Goal: Information Seeking & Learning: Find specific fact

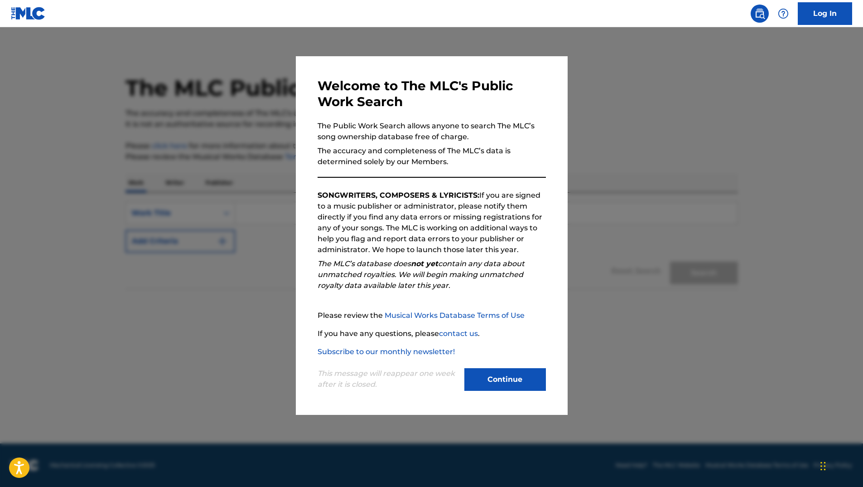
click at [519, 381] on button "Continue" at bounding box center [506, 379] width 82 height 23
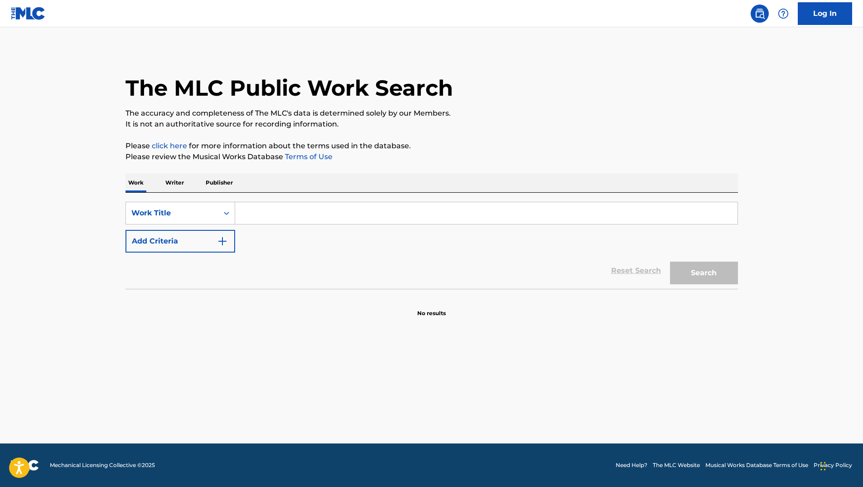
click at [298, 209] on input "Search Form" at bounding box center [486, 213] width 503 height 22
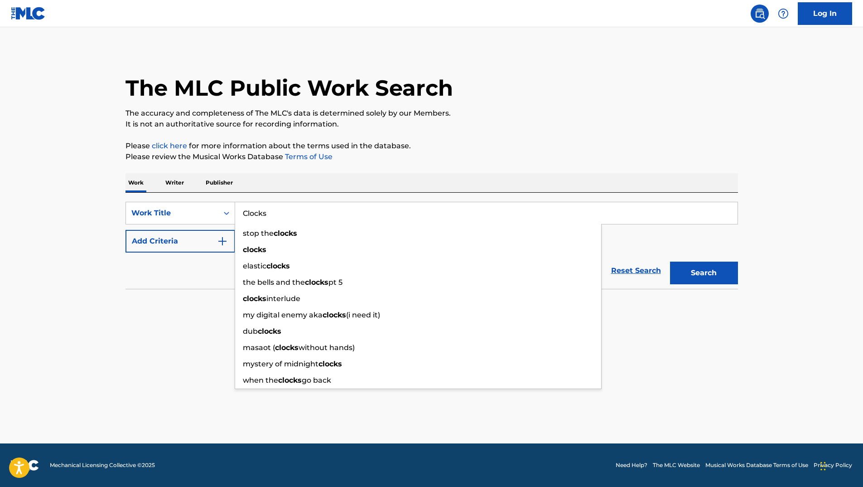
type input "Clocks"
click at [670, 262] on button "Search" at bounding box center [704, 273] width 68 height 23
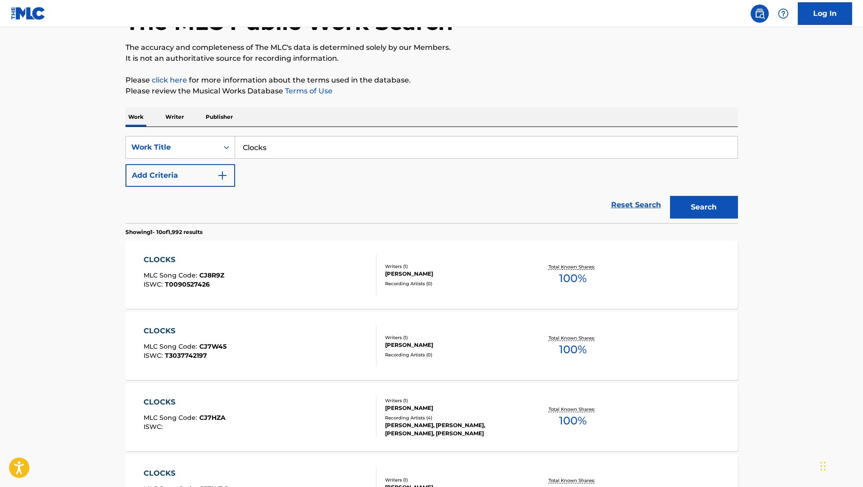
scroll to position [61, 0]
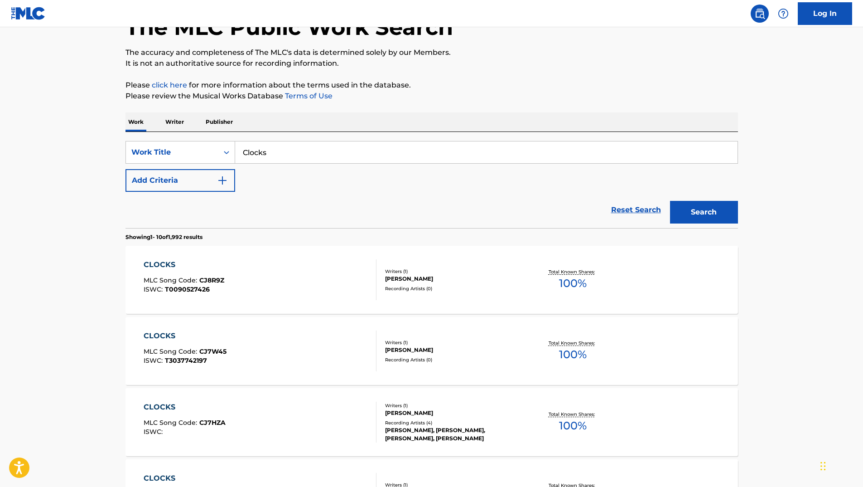
click at [228, 184] on button "Add Criteria" at bounding box center [181, 180] width 110 height 23
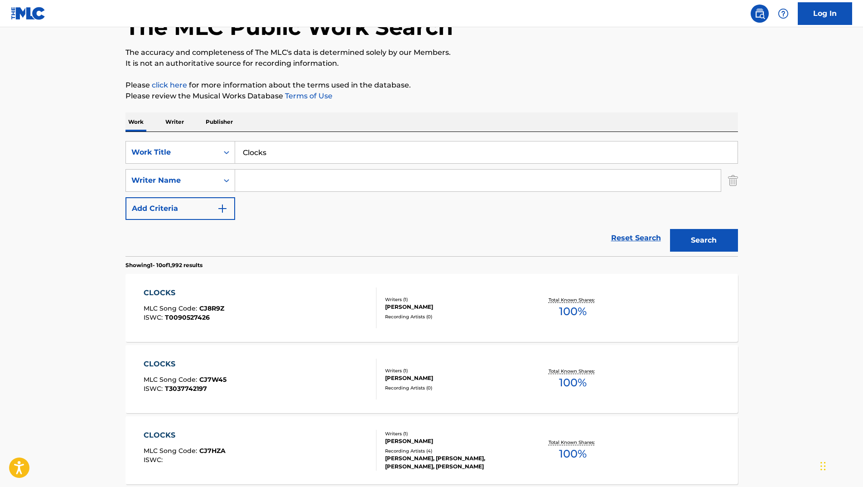
click at [287, 177] on input "Search Form" at bounding box center [478, 181] width 486 height 22
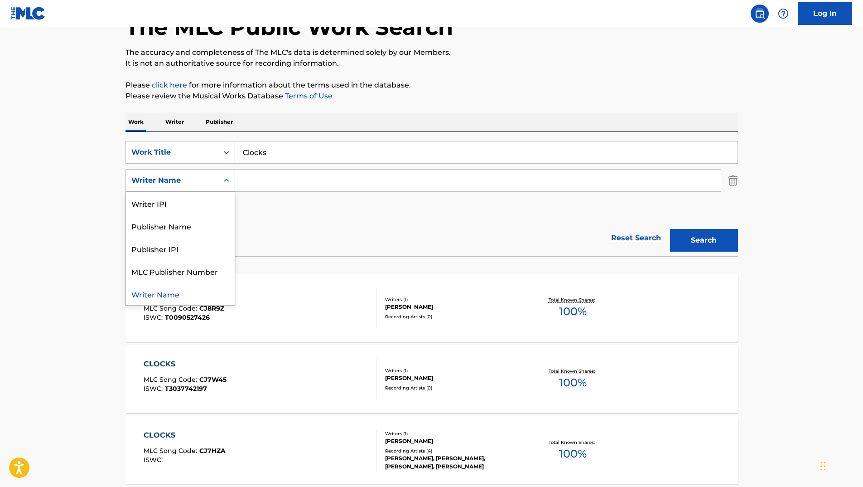
click at [209, 184] on div "Writer Name" at bounding box center [172, 180] width 82 height 11
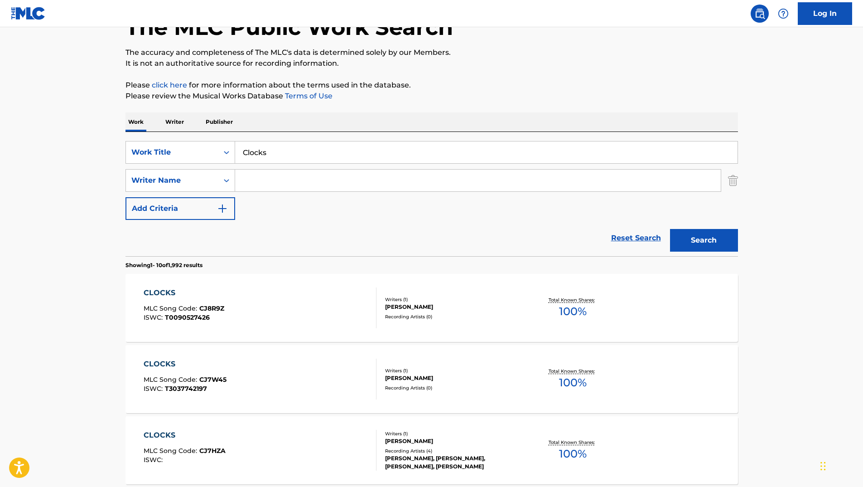
click at [275, 177] on input "Search Form" at bounding box center [478, 181] width 486 height 22
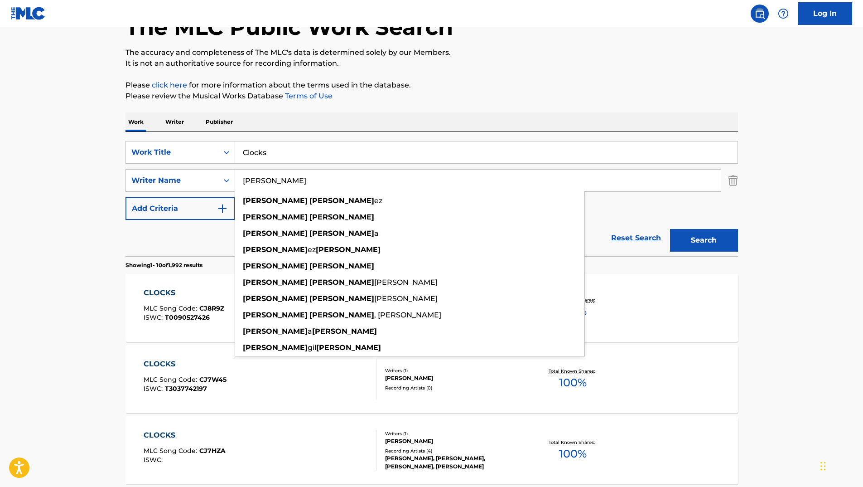
click at [670, 229] on button "Search" at bounding box center [704, 240] width 68 height 23
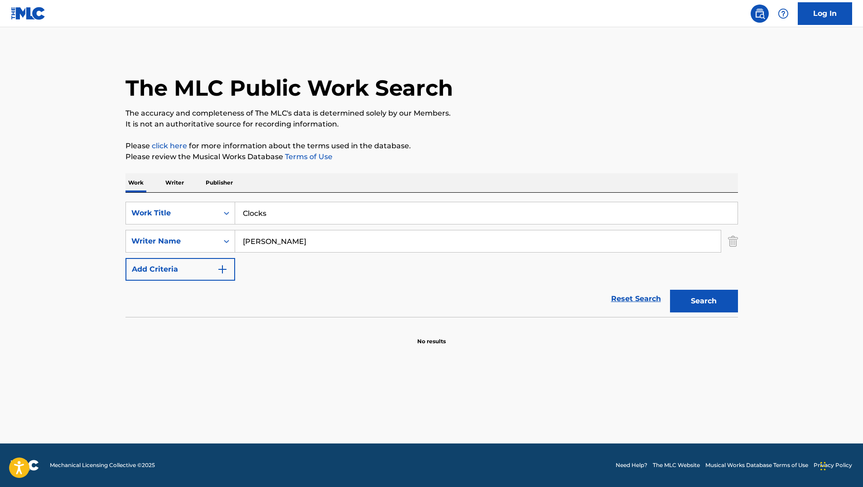
click at [670, 290] on button "Search" at bounding box center [704, 301] width 68 height 23
type input "C"
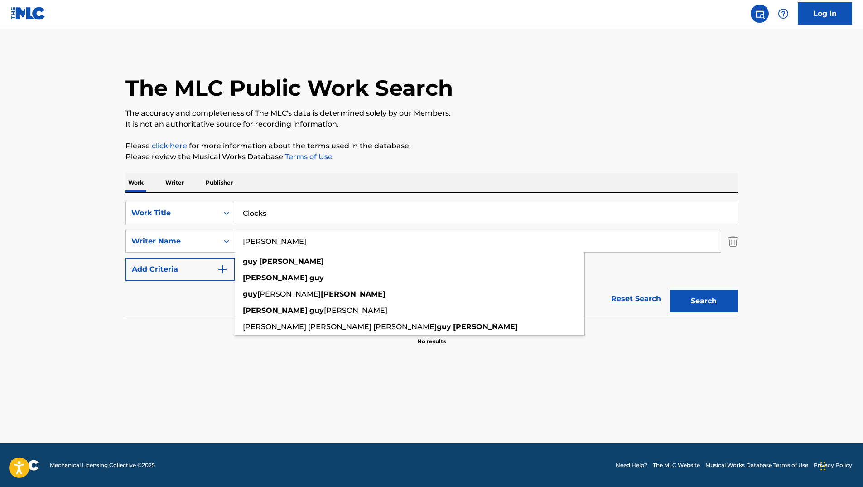
type input "[PERSON_NAME]"
click at [670, 290] on button "Search" at bounding box center [704, 301] width 68 height 23
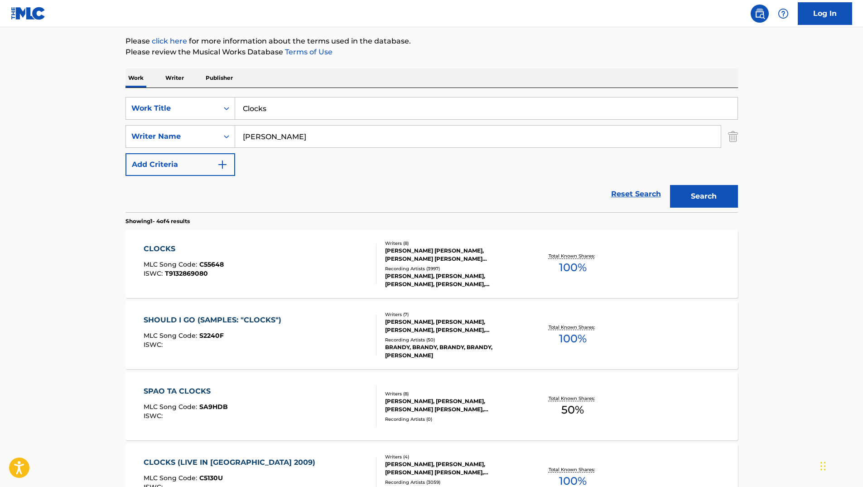
scroll to position [105, 0]
click at [151, 245] on div "CLOCKS" at bounding box center [184, 248] width 80 height 11
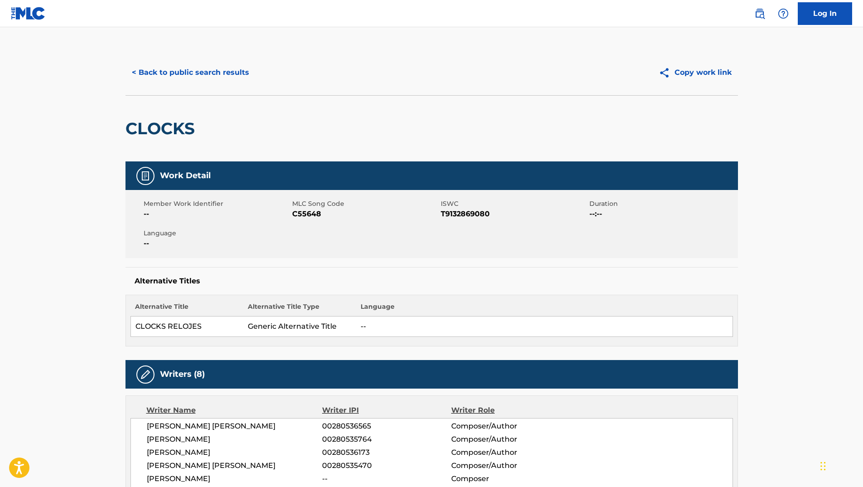
click at [181, 71] on button "< Back to public search results" at bounding box center [191, 72] width 130 height 23
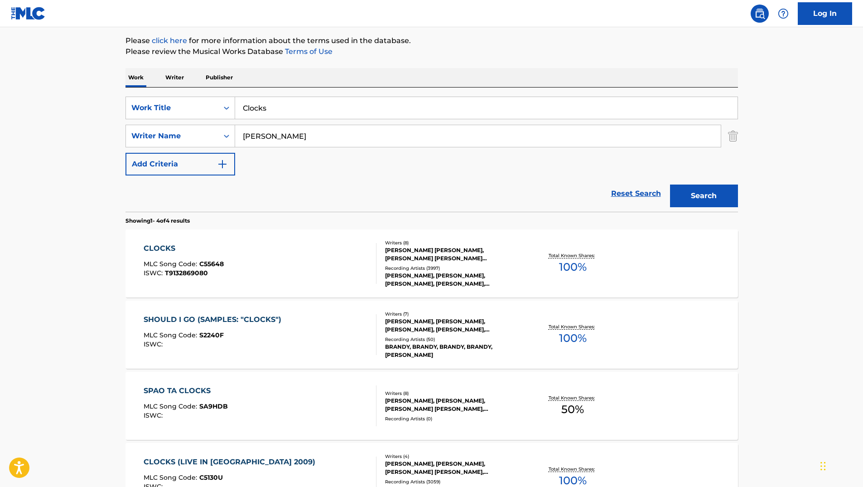
click at [318, 110] on input "Clocks" at bounding box center [486, 108] width 503 height 22
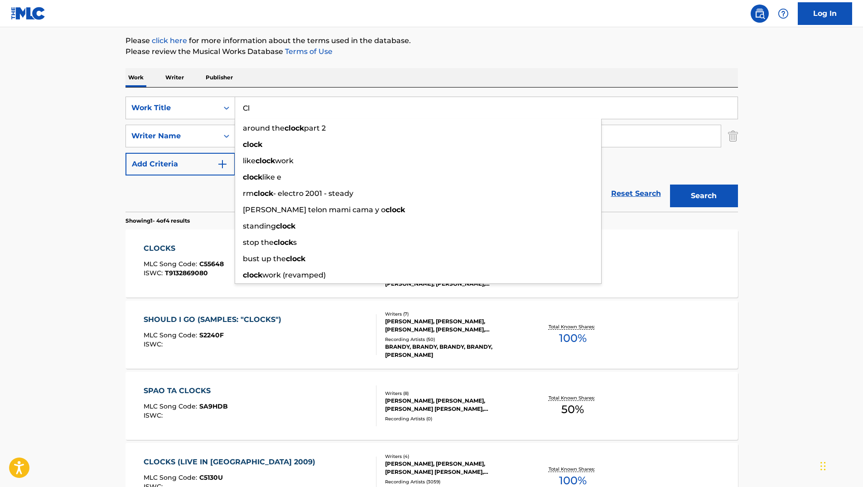
type input "C"
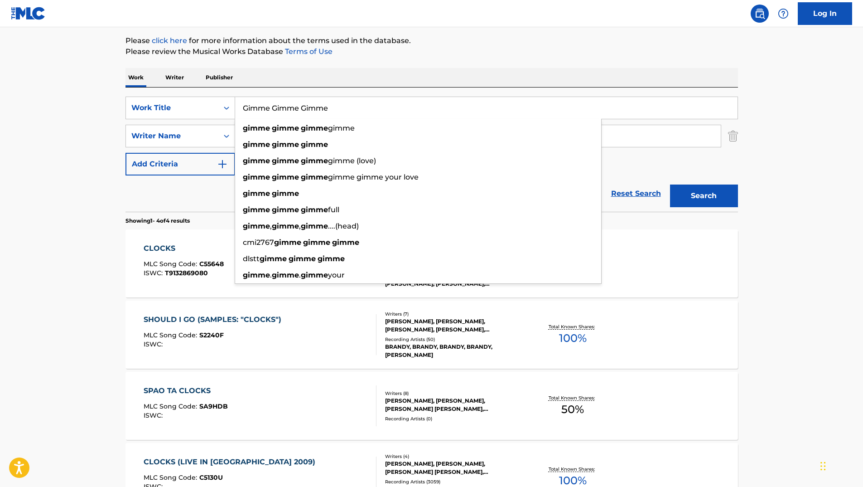
type input "Gimme Gimme Gimme"
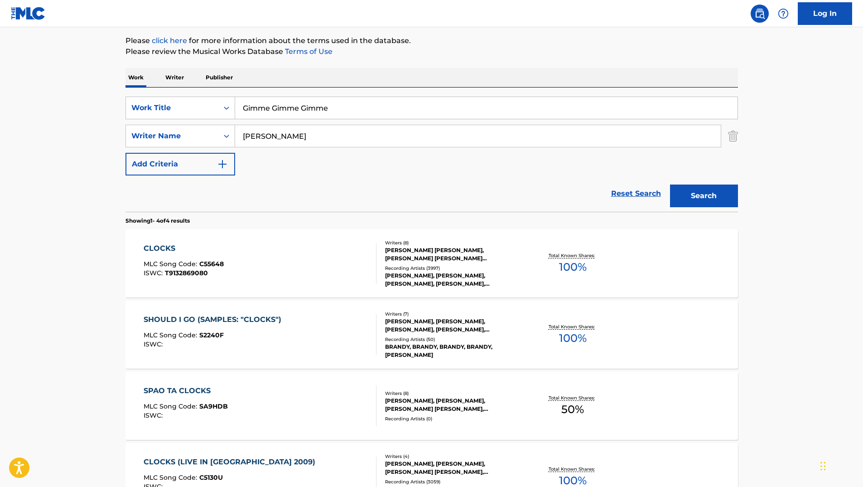
click at [637, 134] on input "[PERSON_NAME]" at bounding box center [478, 136] width 486 height 22
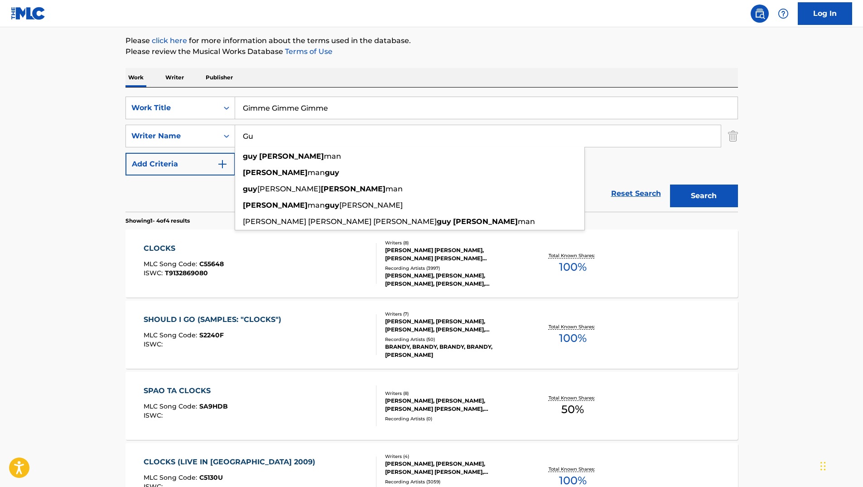
type input "G"
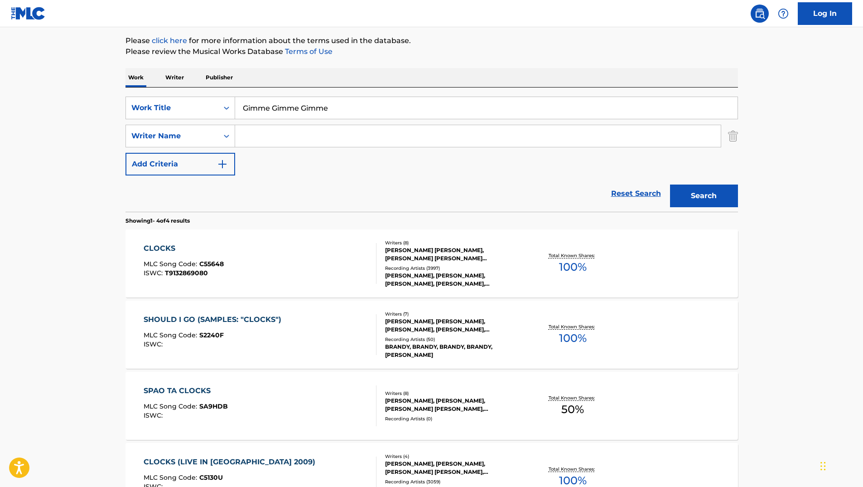
click at [670, 184] on button "Search" at bounding box center [704, 195] width 68 height 23
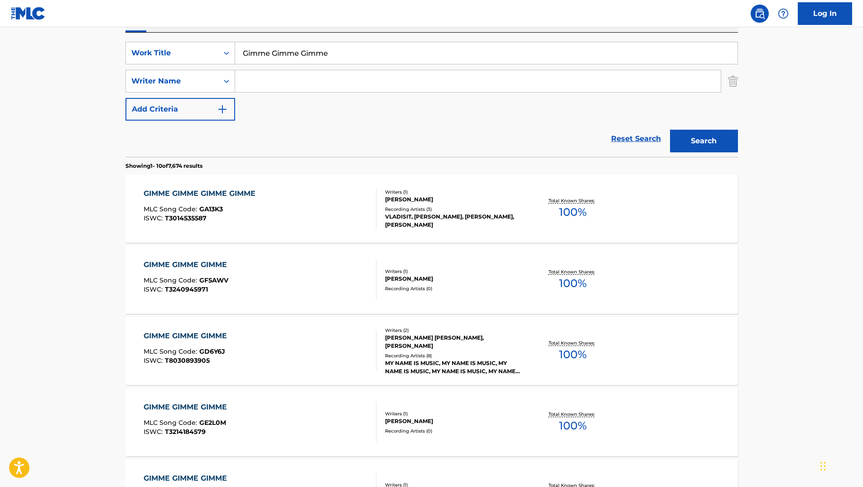
scroll to position [160, 0]
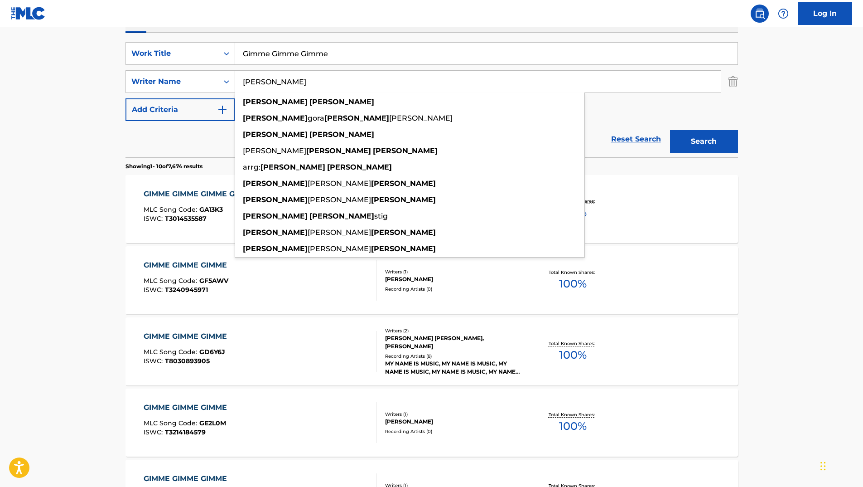
type input "[PERSON_NAME]"
click at [670, 130] on button "Search" at bounding box center [704, 141] width 68 height 23
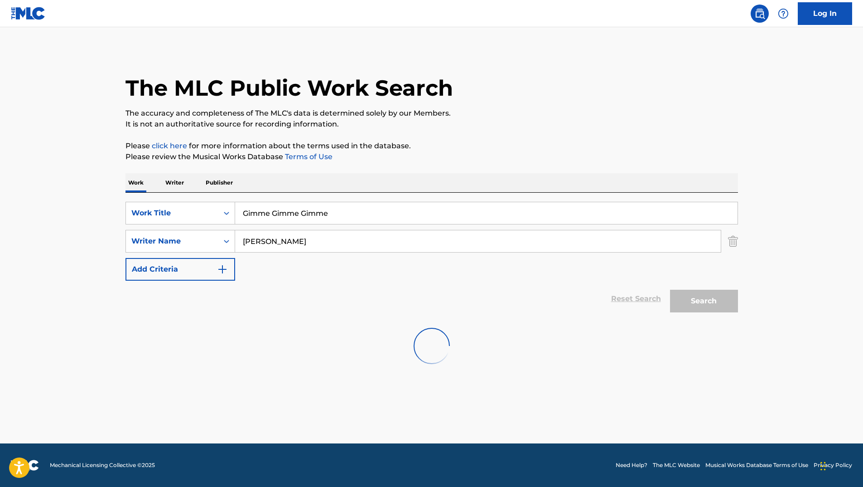
scroll to position [0, 0]
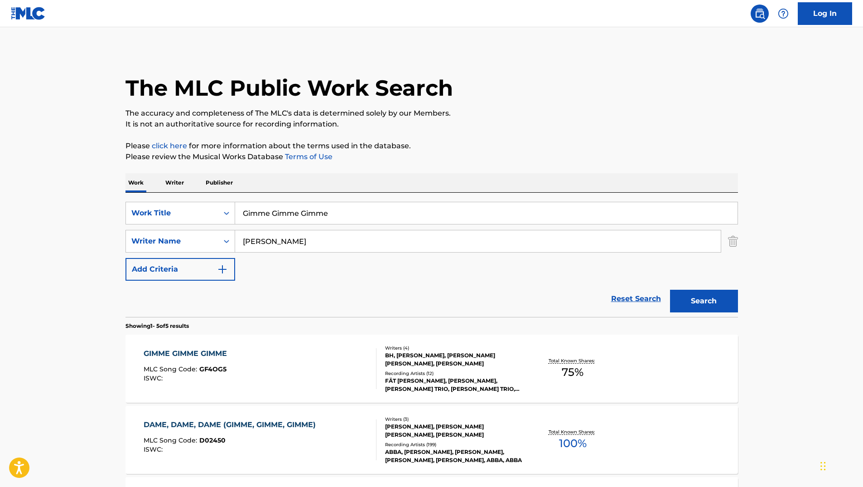
click at [192, 346] on div "GIMME GIMME GIMME MLC Song Code : GF4OG5 ISWC : Writers ( 4 ) BH, [PERSON_NAME]…" at bounding box center [432, 369] width 613 height 68
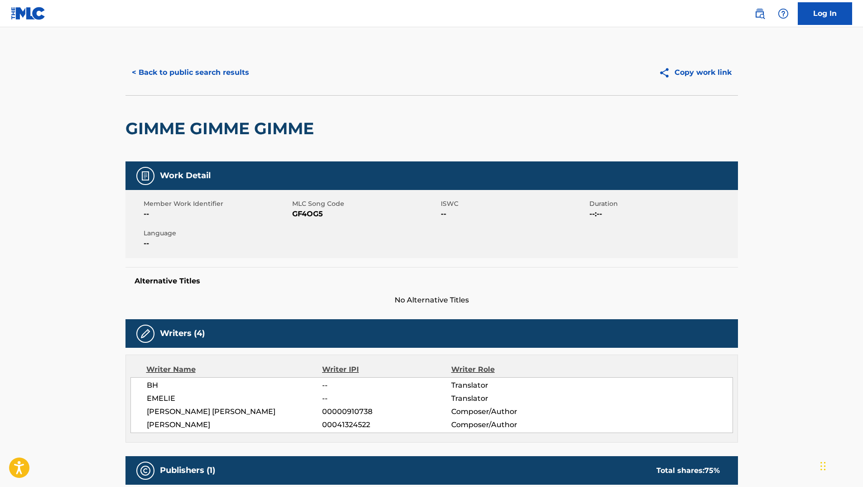
click at [193, 73] on button "< Back to public search results" at bounding box center [191, 72] width 130 height 23
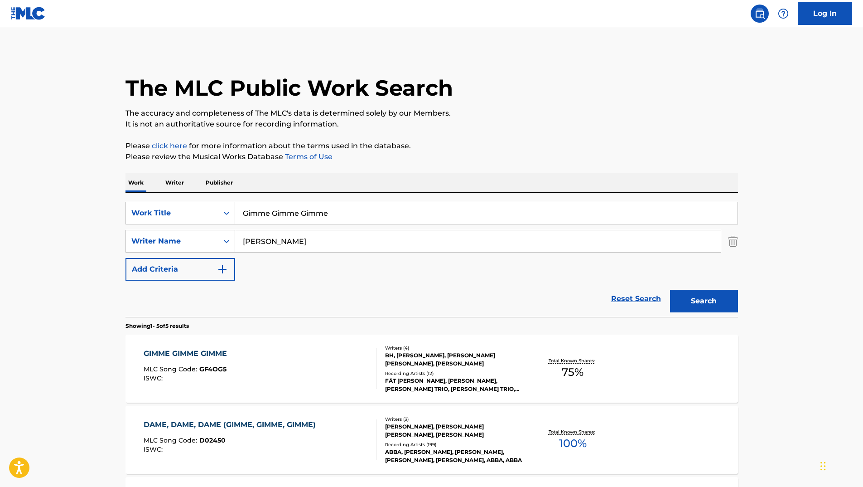
click at [339, 238] on input "[PERSON_NAME]" at bounding box center [478, 241] width 486 height 22
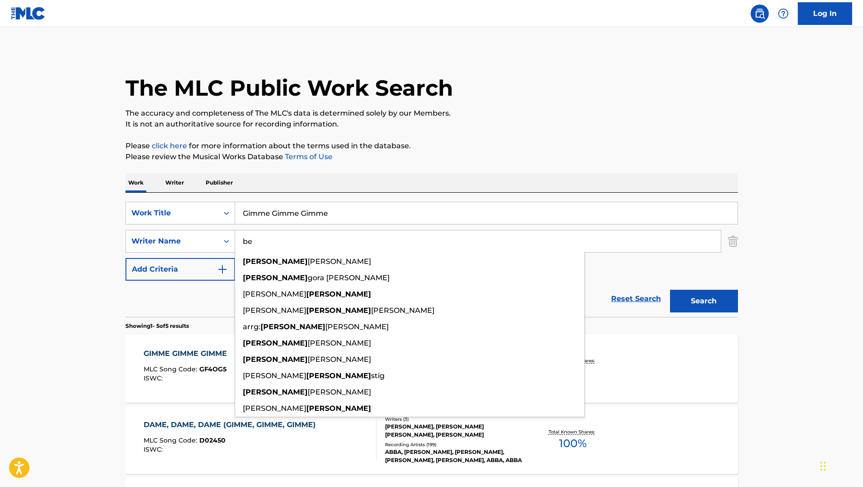
type input "b"
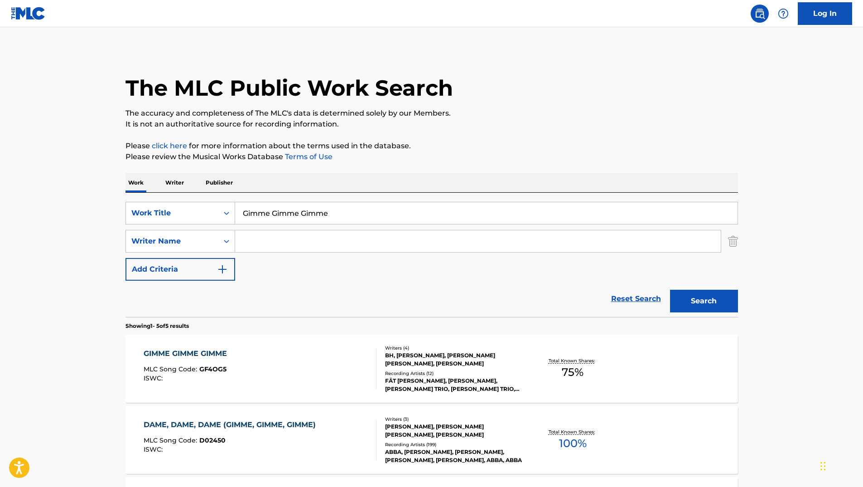
click at [348, 212] on input "Gimme Gimme Gimme" at bounding box center [486, 213] width 503 height 22
type input "G"
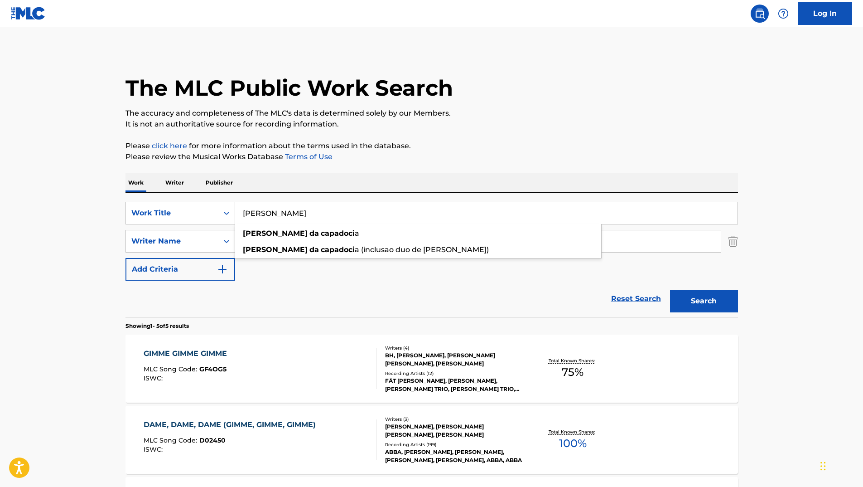
type input "[PERSON_NAME]"
click at [670, 290] on button "Search" at bounding box center [704, 301] width 68 height 23
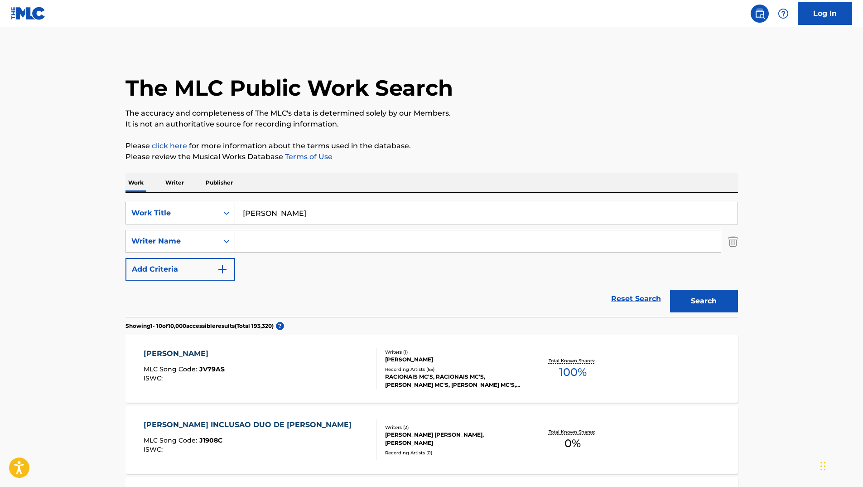
click at [191, 350] on div "[PERSON_NAME]" at bounding box center [184, 353] width 81 height 11
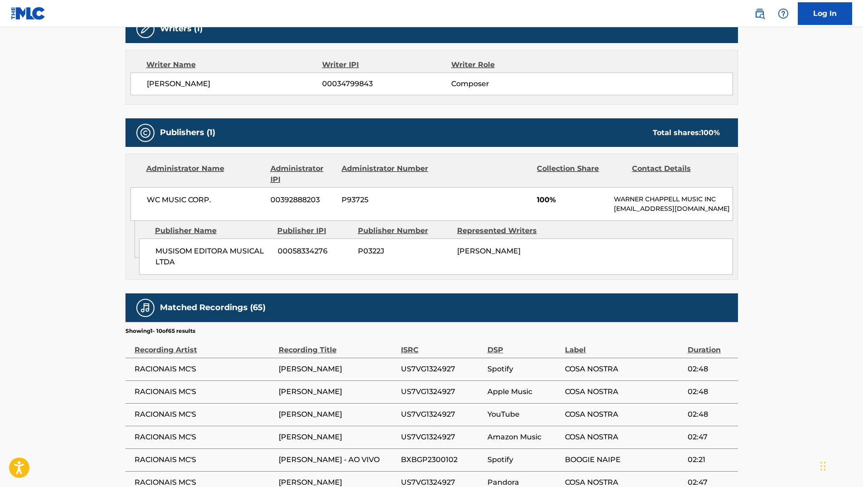
scroll to position [304, 0]
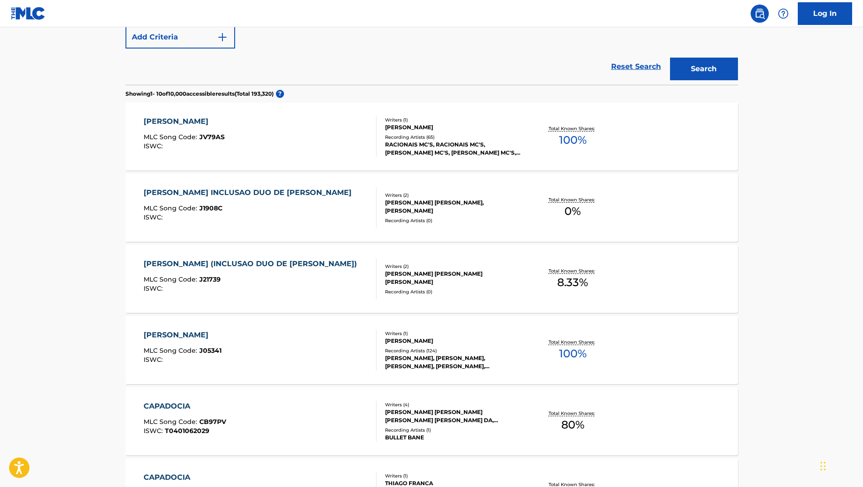
scroll to position [232, 0]
click at [206, 186] on div "[PERSON_NAME] INCLUSAO DUO DE [PERSON_NAME] Song Code : J1908C ISWC : Writers (…" at bounding box center [432, 208] width 613 height 68
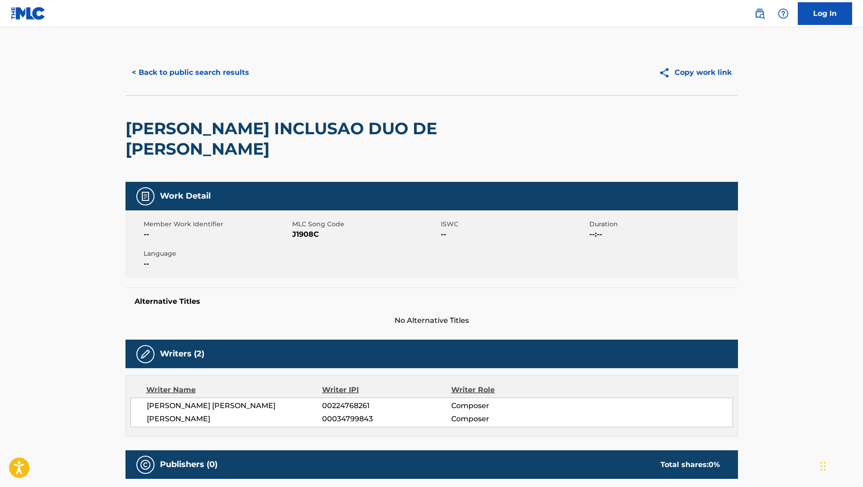
scroll to position [149, 0]
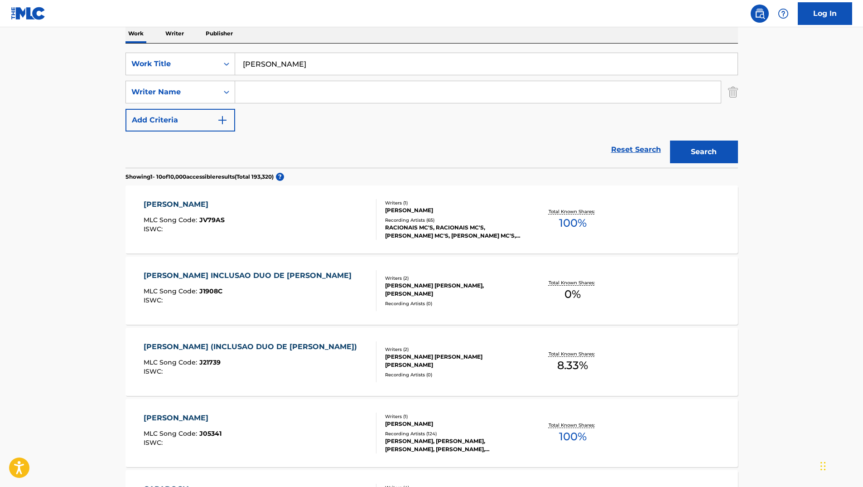
scroll to position [284, 0]
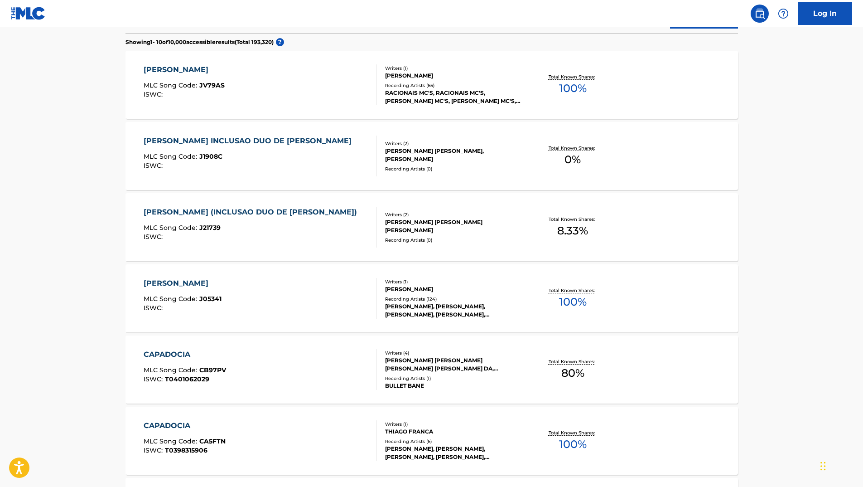
click at [180, 275] on div "[PERSON_NAME] MLC Song Code : J05341 ISWC : Writers ( 1 ) [PERSON_NAME] Recordi…" at bounding box center [432, 298] width 613 height 68
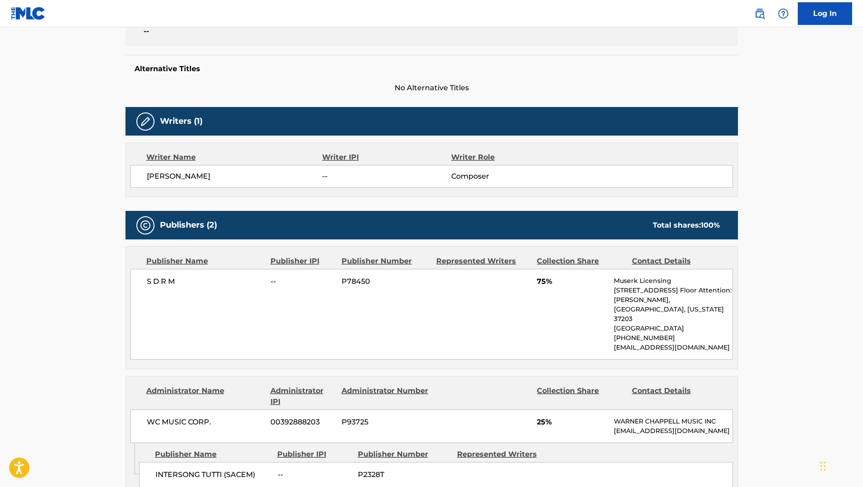
scroll to position [213, 0]
